Goal: Task Accomplishment & Management: Use online tool/utility

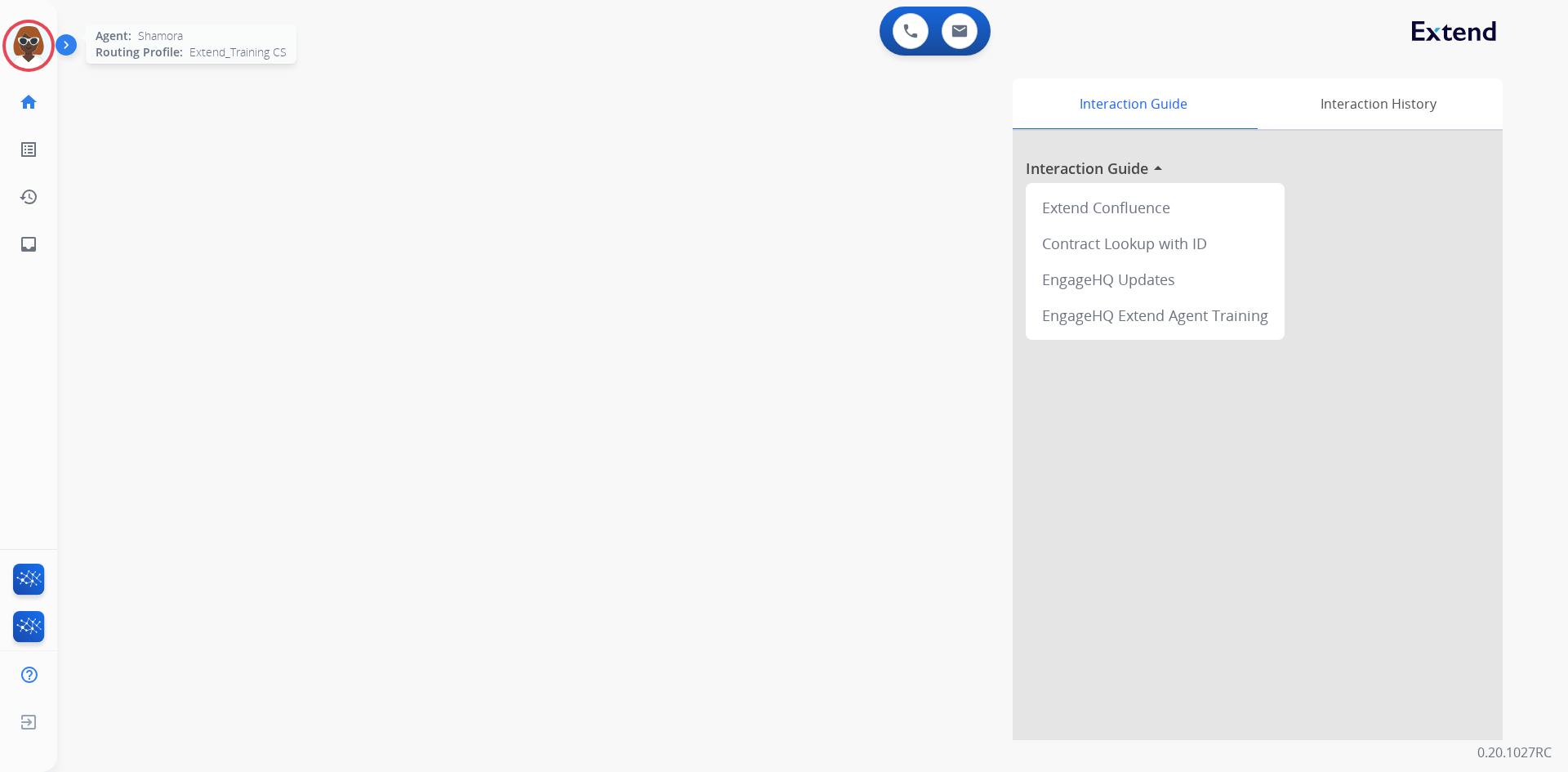
click at [24, 43] on img at bounding box center [29, 45] width 45 height 45
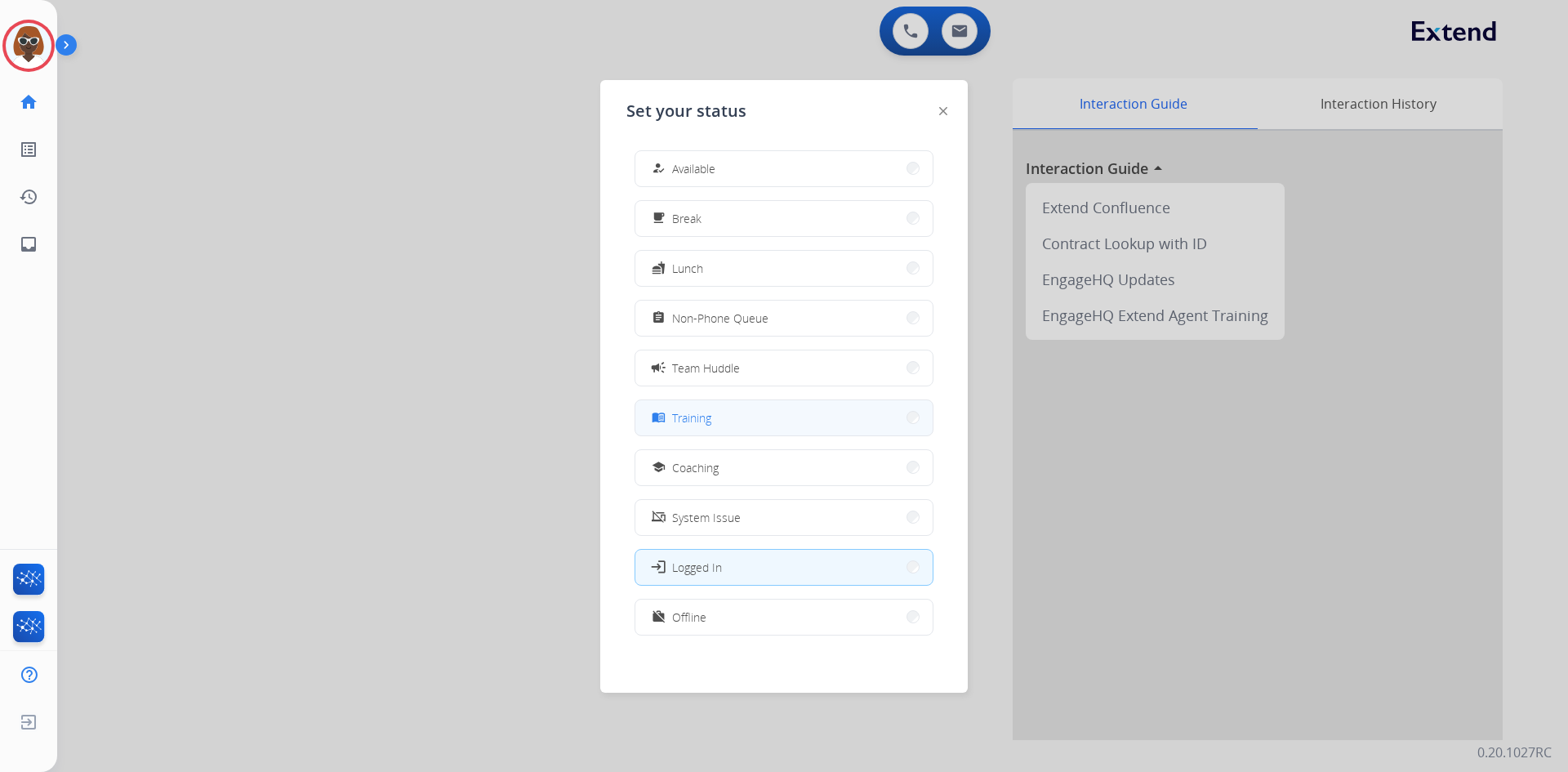
click at [730, 422] on button "menu_book Training" at bounding box center [784, 418] width 298 height 35
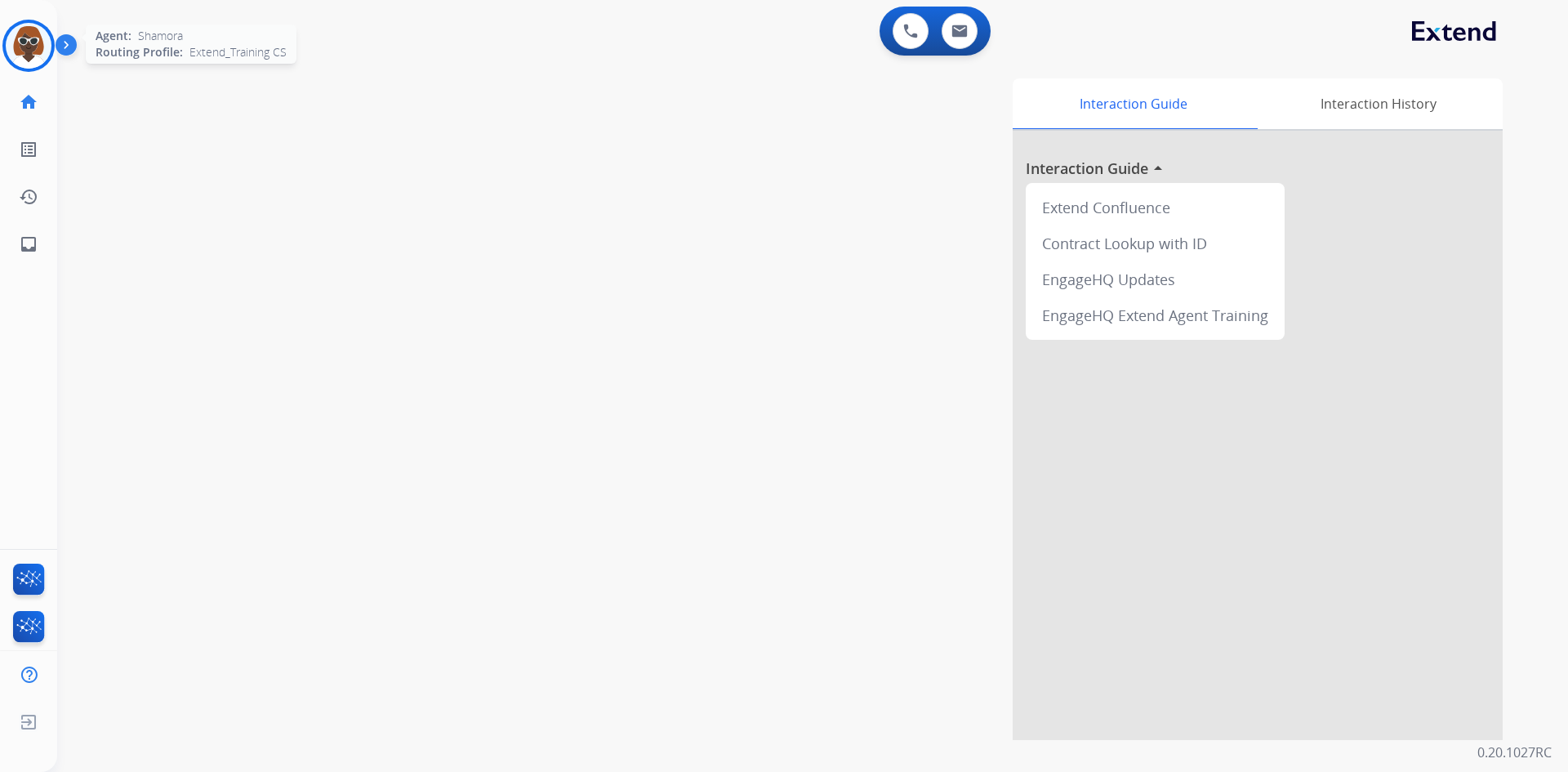
click at [28, 51] on img at bounding box center [29, 45] width 45 height 45
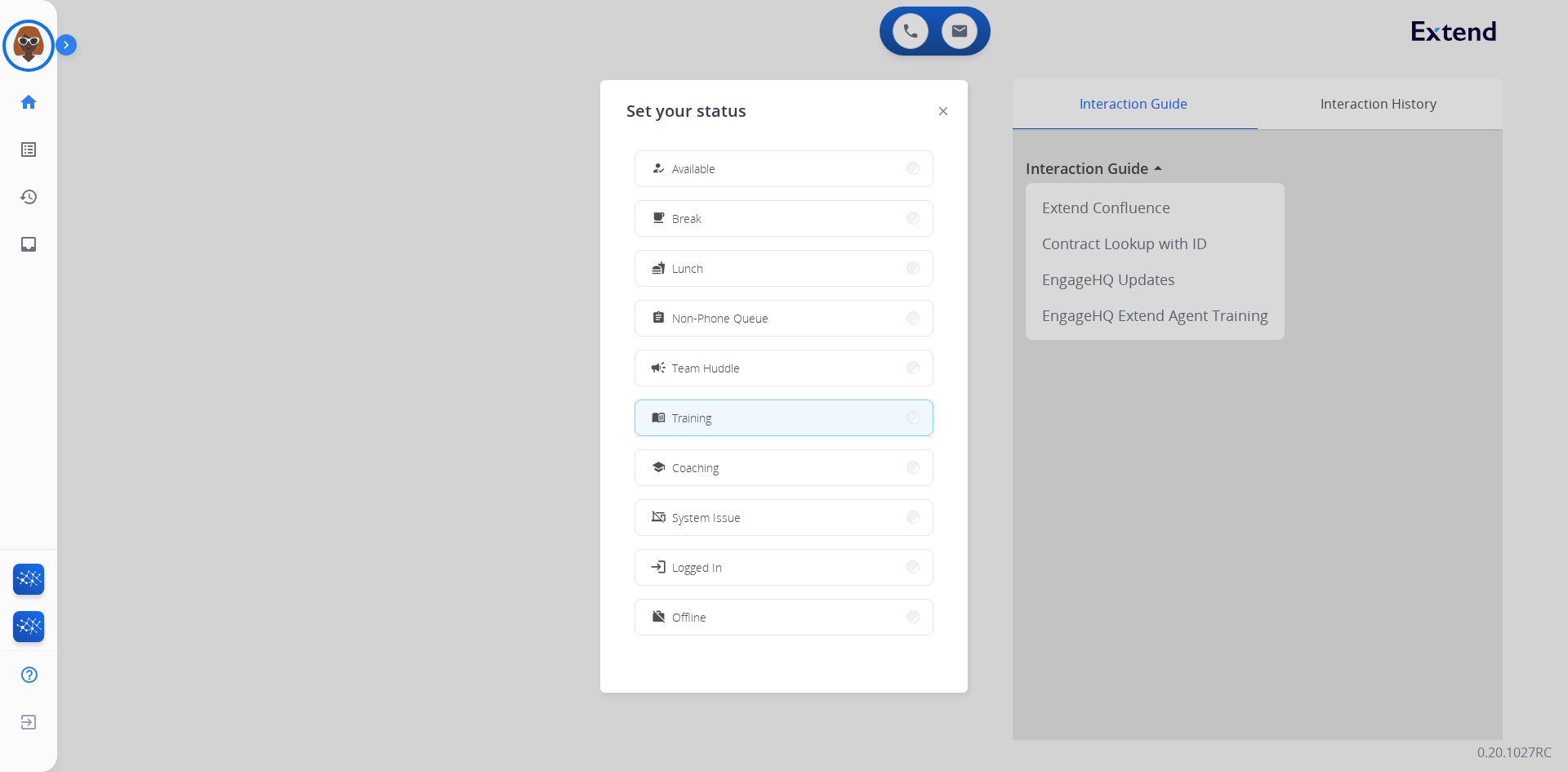
click at [240, 175] on div at bounding box center [784, 386] width 1568 height 772
